Goal: Use online tool/utility: Use online tool/utility

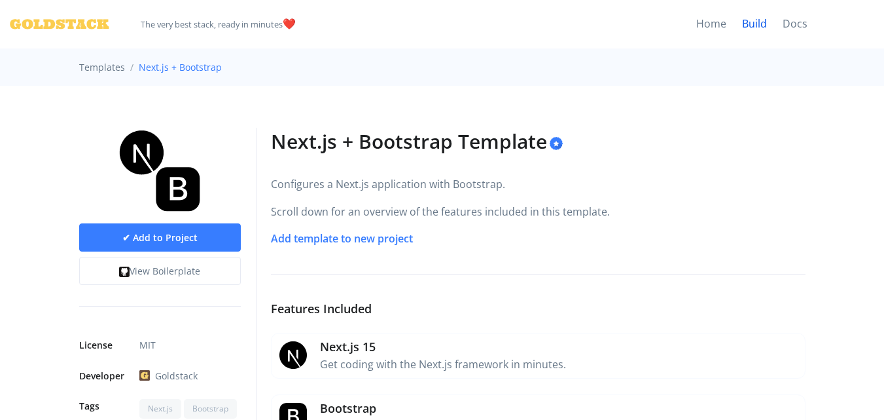
click at [763, 22] on link "Build" at bounding box center [754, 24] width 41 height 48
click at [797, 21] on link "Docs" at bounding box center [795, 24] width 41 height 48
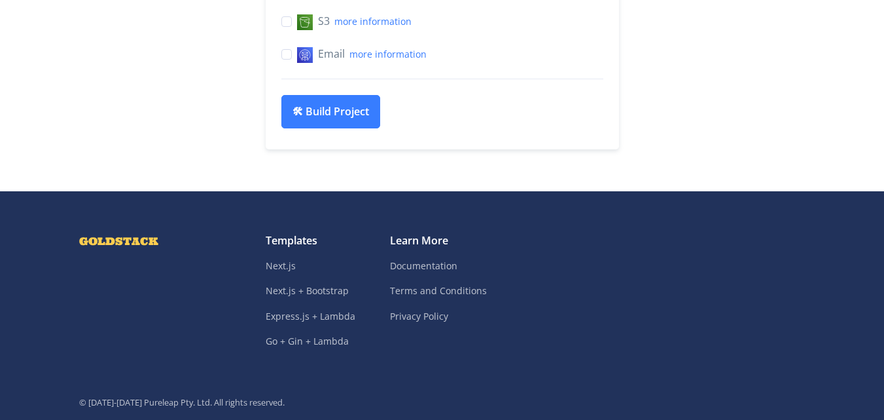
scroll to position [817, 0]
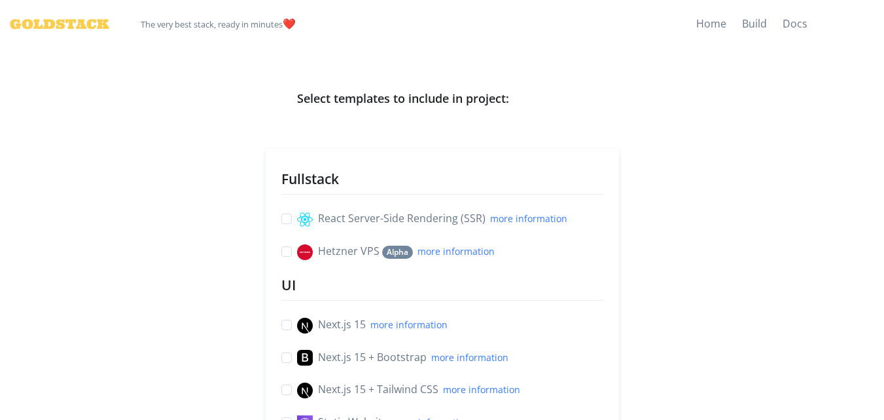
scroll to position [131, 0]
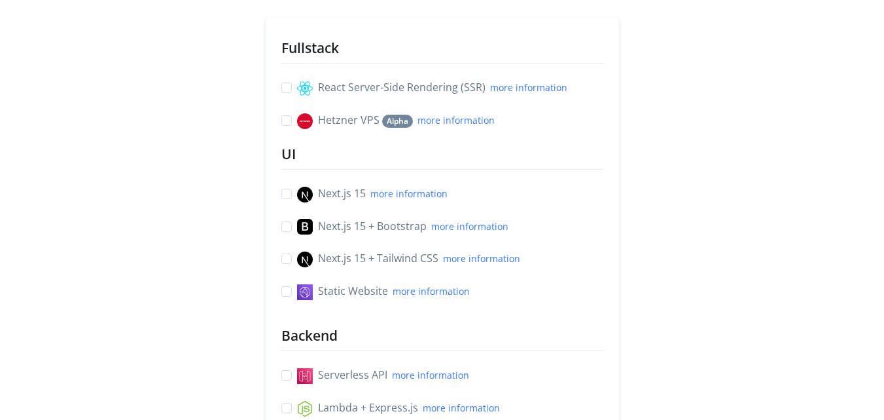
click at [297, 85] on label "React Server-Side Rendering (SSR) more information" at bounding box center [432, 87] width 270 height 17
click at [287, 85] on input "React Server-Side Rendering (SSR) more information" at bounding box center [286, 86] width 10 height 14
checkbox input "true"
click at [297, 124] on label "Hetzner VPS Alpha more information" at bounding box center [396, 120] width 198 height 17
click at [285, 124] on input "Hetzner VPS Alpha more information" at bounding box center [286, 119] width 10 height 14
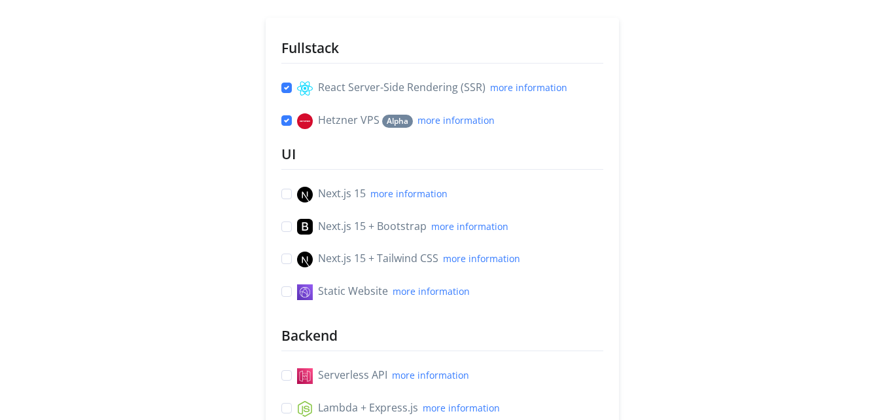
checkbox input "true"
click at [297, 189] on label "Next.js 15 more information" at bounding box center [372, 193] width 151 height 17
click at [286, 189] on input "Next.js 15 more information" at bounding box center [286, 192] width 10 height 14
checkbox input "true"
click at [297, 221] on label "Next.js 15 + Bootstrap more information" at bounding box center [402, 226] width 211 height 17
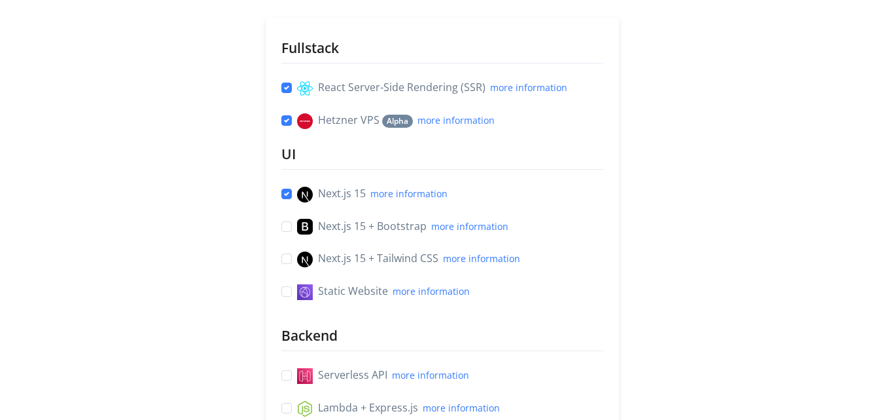
click at [287, 221] on input "Next.js 15 + Bootstrap more information" at bounding box center [286, 225] width 10 height 14
checkbox input "true"
drag, startPoint x: 288, startPoint y: 258, endPoint x: 289, endPoint y: 272, distance: 13.8
click at [297, 258] on label "Next.js 15 + Tailwind CSS more information" at bounding box center [408, 258] width 223 height 17
click at [289, 258] on input "Next.js 15 + Tailwind CSS more information" at bounding box center [286, 257] width 10 height 14
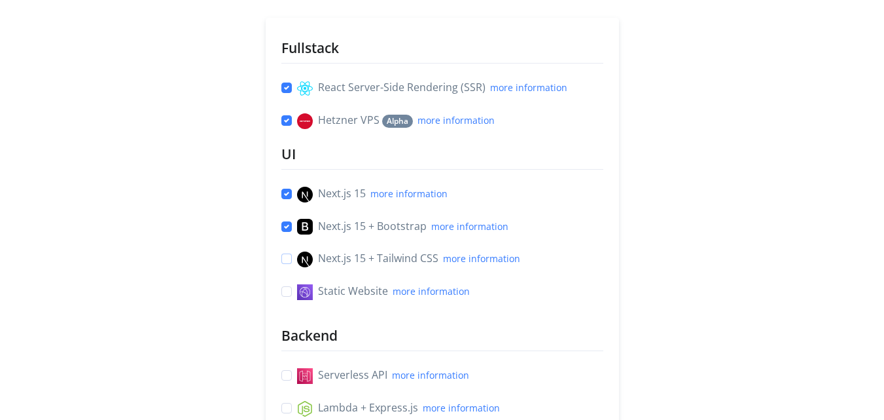
checkbox input "true"
click at [297, 287] on label "Static Website more information" at bounding box center [383, 291] width 173 height 17
click at [287, 287] on input "Static Website more information" at bounding box center [286, 290] width 10 height 14
checkbox input "true"
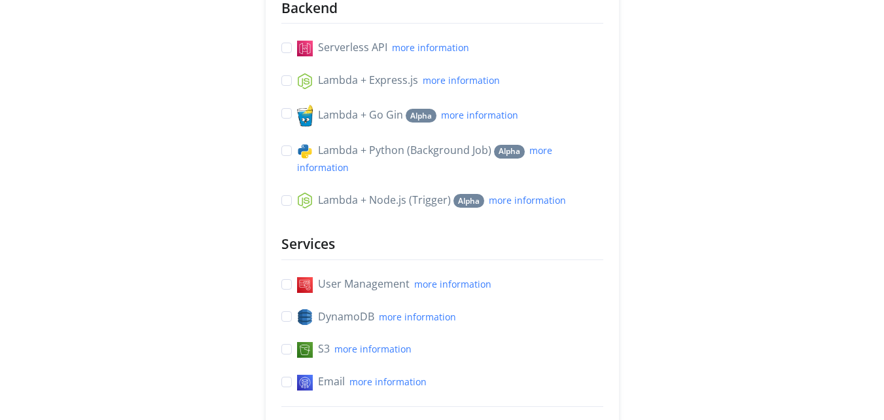
scroll to position [720, 0]
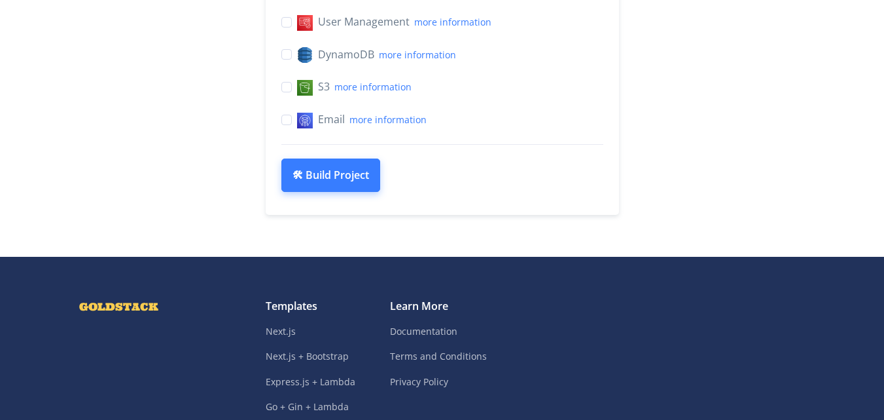
click at [345, 180] on button "🛠 Build Project" at bounding box center [330, 175] width 99 height 34
